Goal: Information Seeking & Learning: Learn about a topic

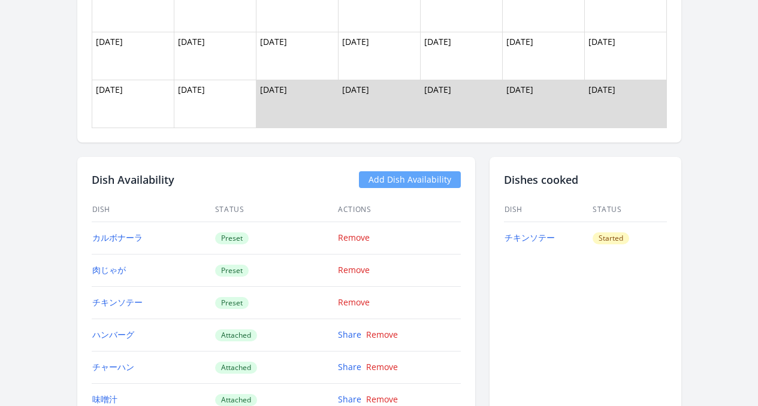
scroll to position [779, 0]
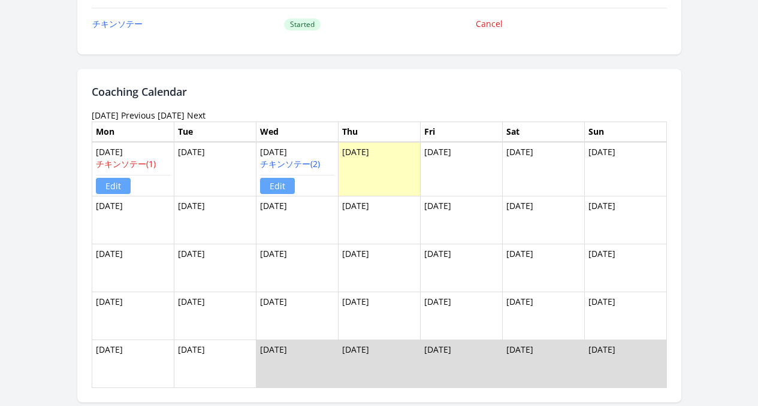
scroll to position [706, 0]
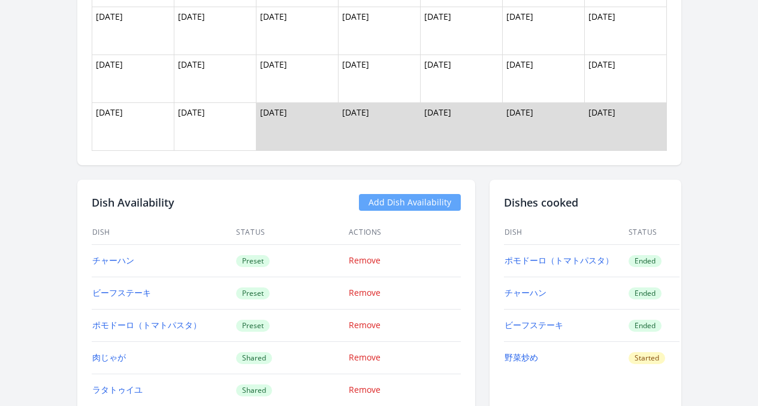
scroll to position [751, 0]
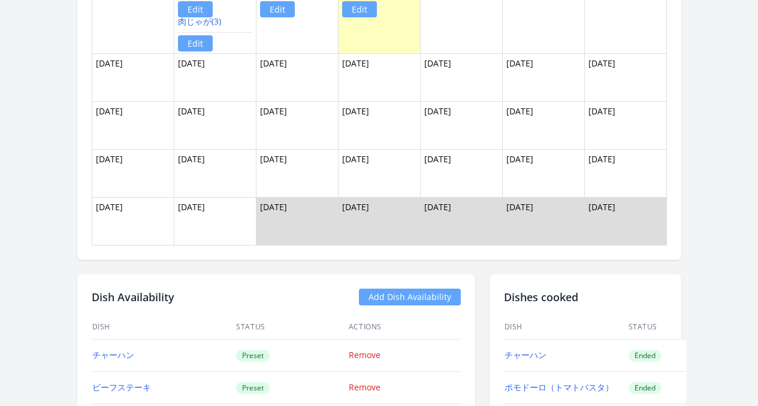
scroll to position [832, 0]
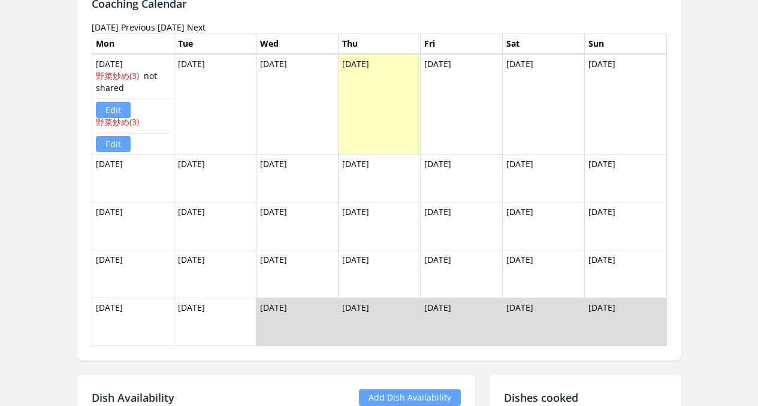
scroll to position [467, 0]
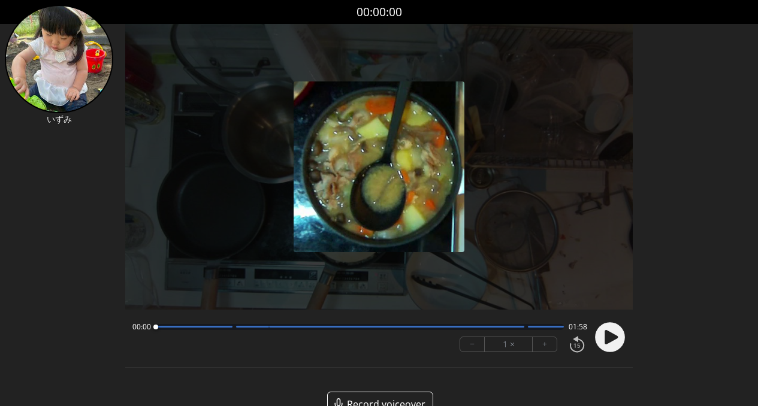
click at [467, 338] on icon at bounding box center [610, 337] width 13 height 14
click at [256, 326] on div at bounding box center [252, 327] width 33 height 2
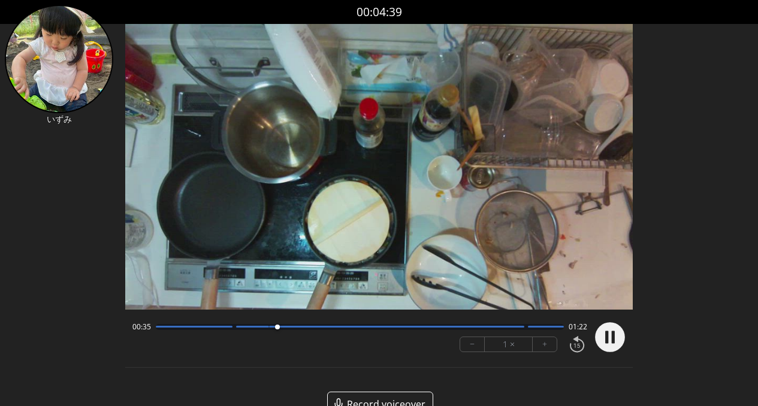
click at [299, 327] on div at bounding box center [396, 327] width 255 height 2
click at [371, 331] on div "00:41 01:16" at bounding box center [359, 327] width 455 height 10
click at [372, 330] on div "00:41 01:16" at bounding box center [359, 327] width 455 height 10
click at [350, 329] on div at bounding box center [360, 327] width 408 height 6
click at [429, 328] on div at bounding box center [360, 327] width 408 height 6
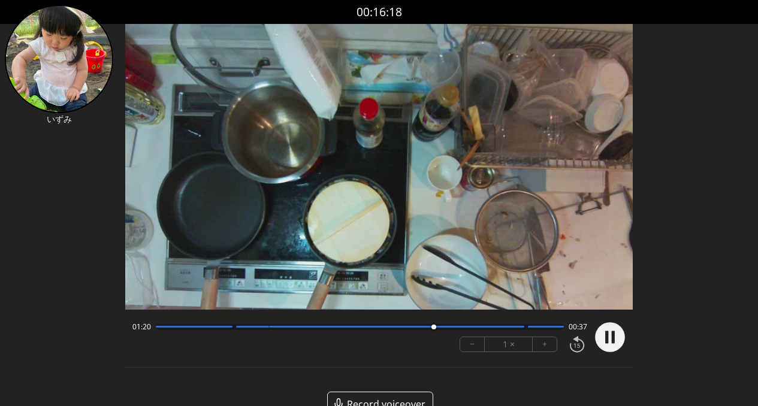
click at [467, 328] on div at bounding box center [360, 327] width 408 height 6
